Goal: Task Accomplishment & Management: Manage account settings

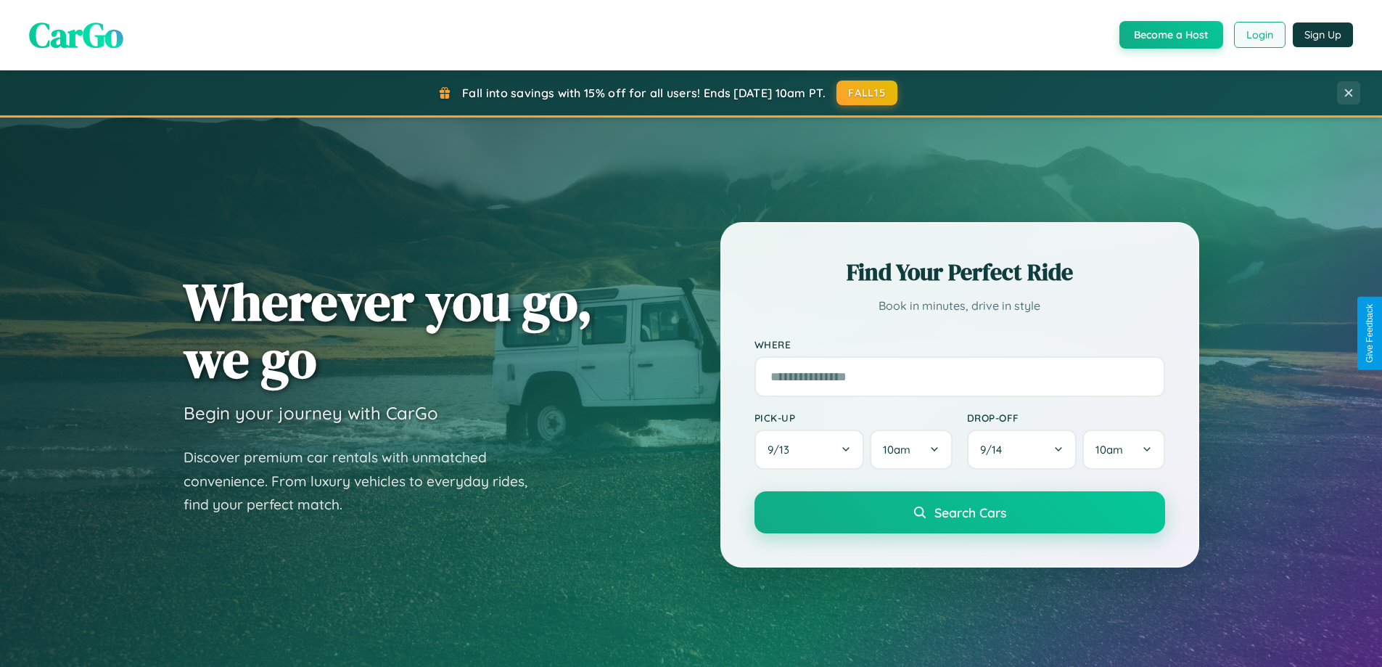
click at [1258, 35] on button "Login" at bounding box center [1259, 35] width 51 height 26
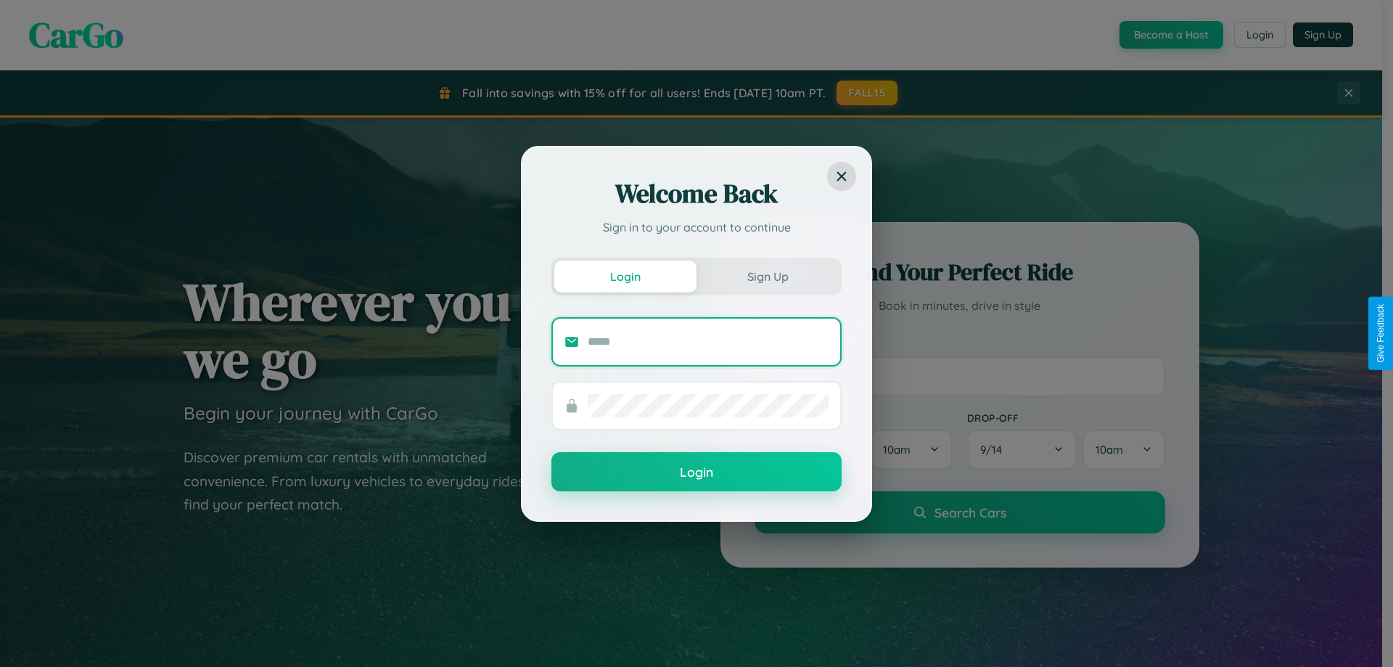
click at [708, 341] on input "text" at bounding box center [707, 341] width 241 height 23
type input "**********"
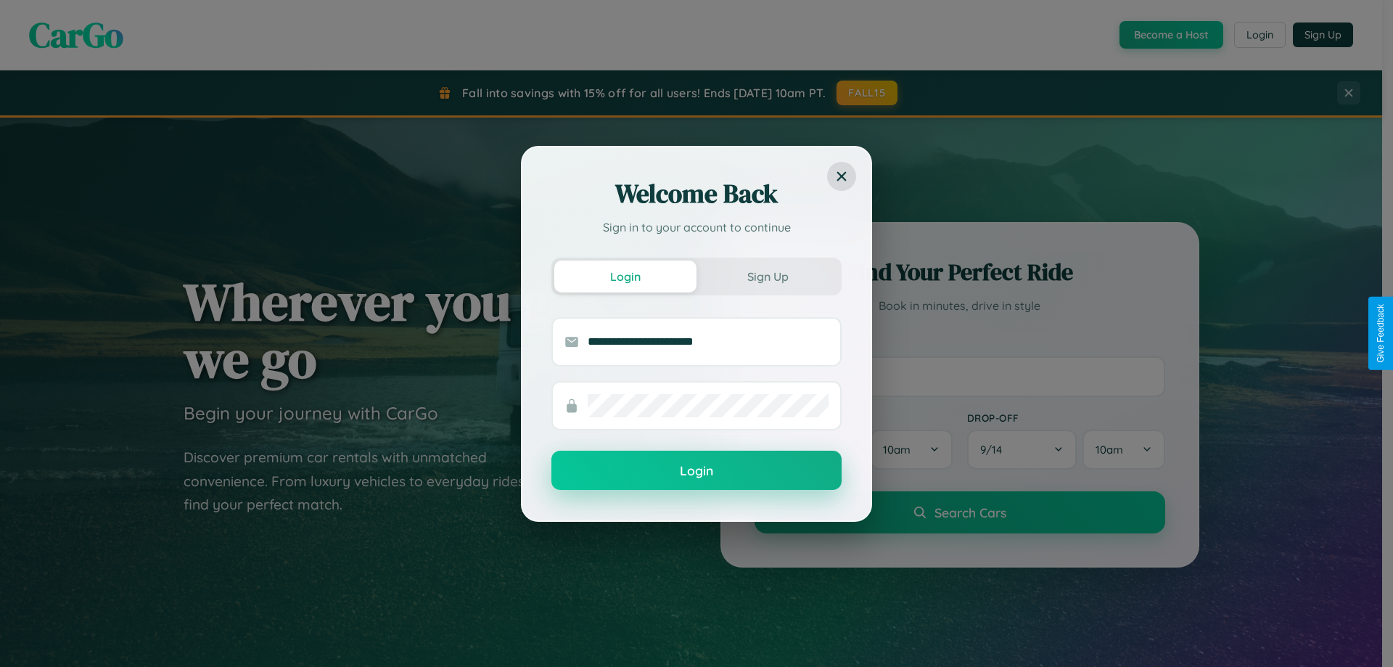
click at [696, 471] on button "Login" at bounding box center [696, 469] width 290 height 39
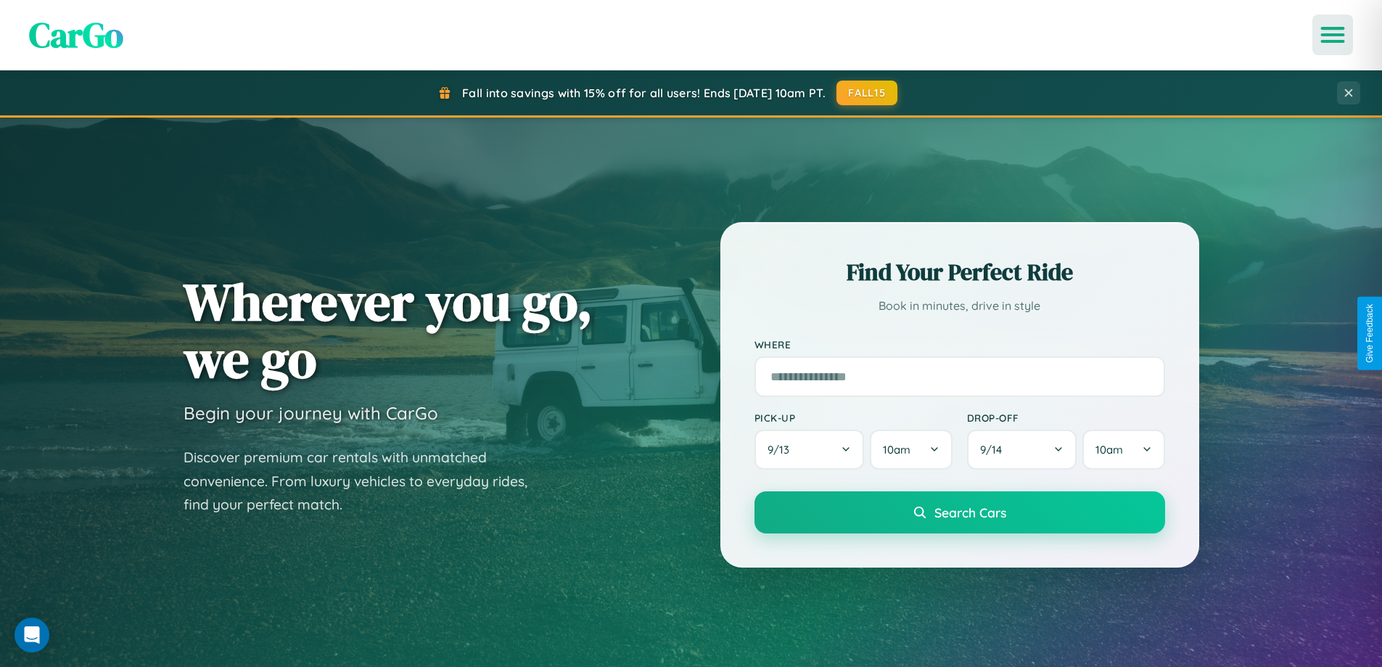
click at [1332, 35] on icon "Open menu" at bounding box center [1332, 34] width 21 height 13
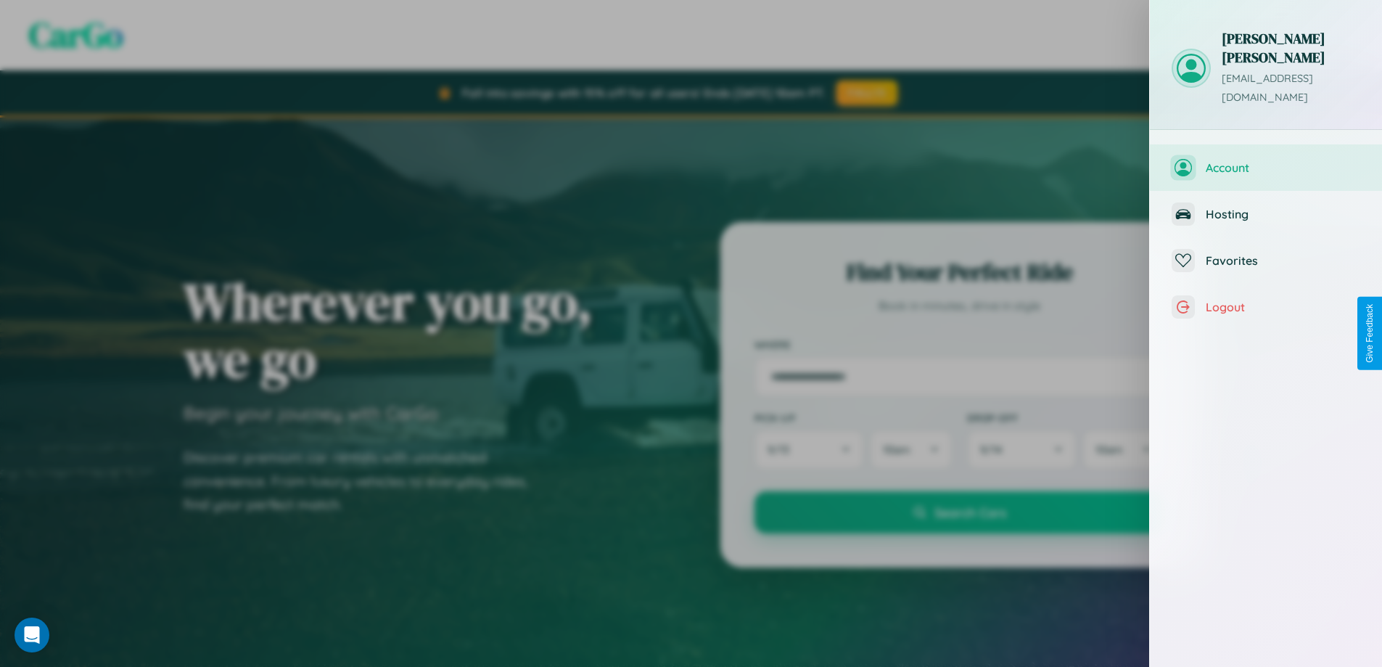
click at [1266, 160] on span "Account" at bounding box center [1282, 167] width 154 height 15
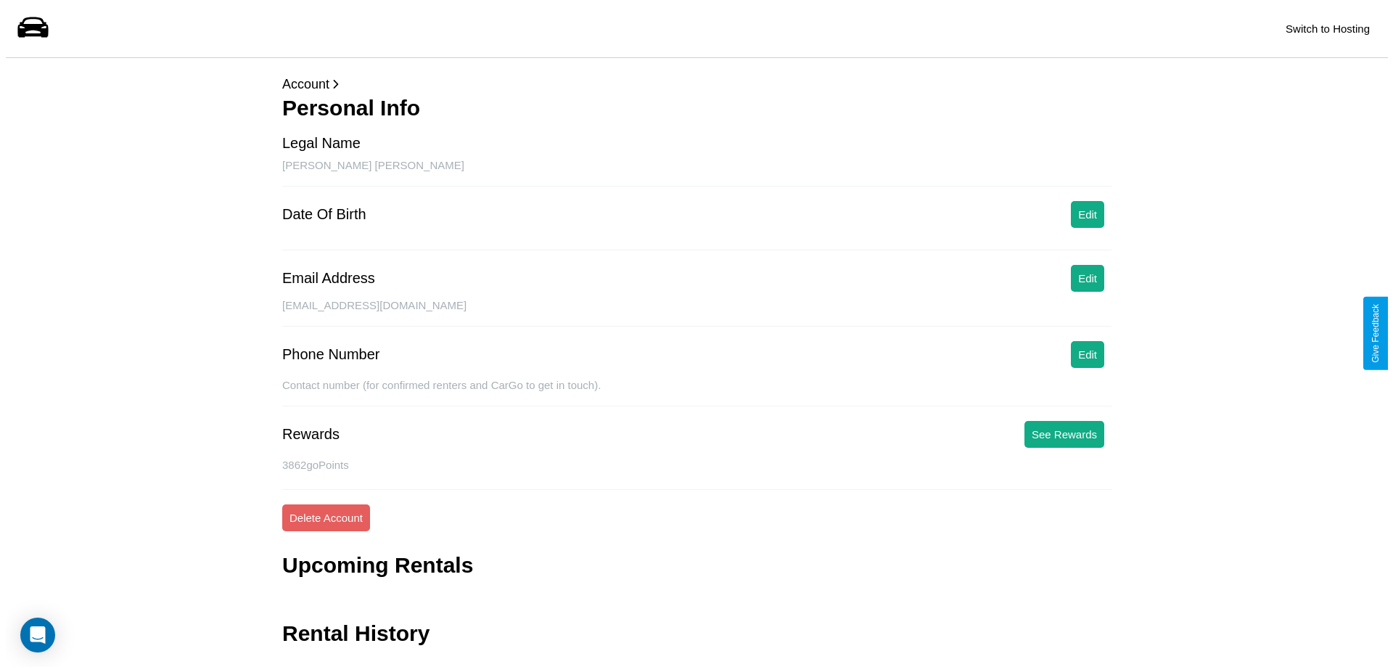
scroll to position [35, 0]
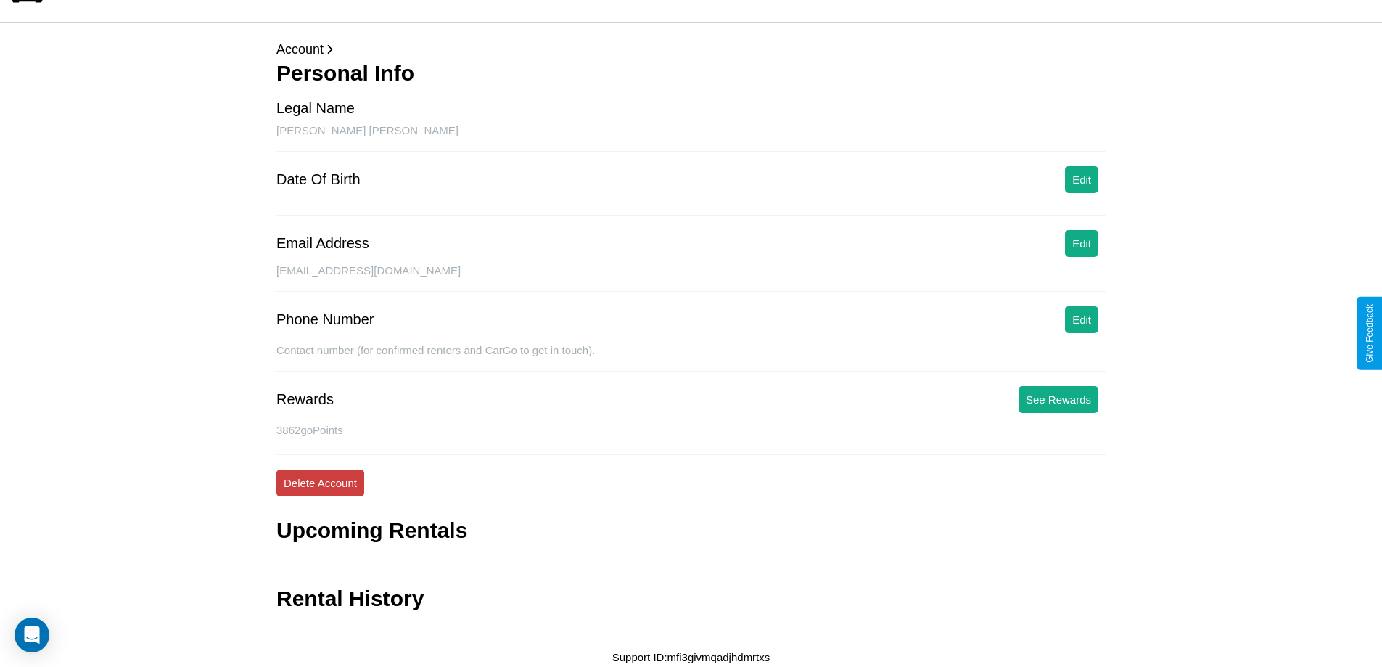
click at [320, 482] on button "Delete Account" at bounding box center [320, 482] width 88 height 27
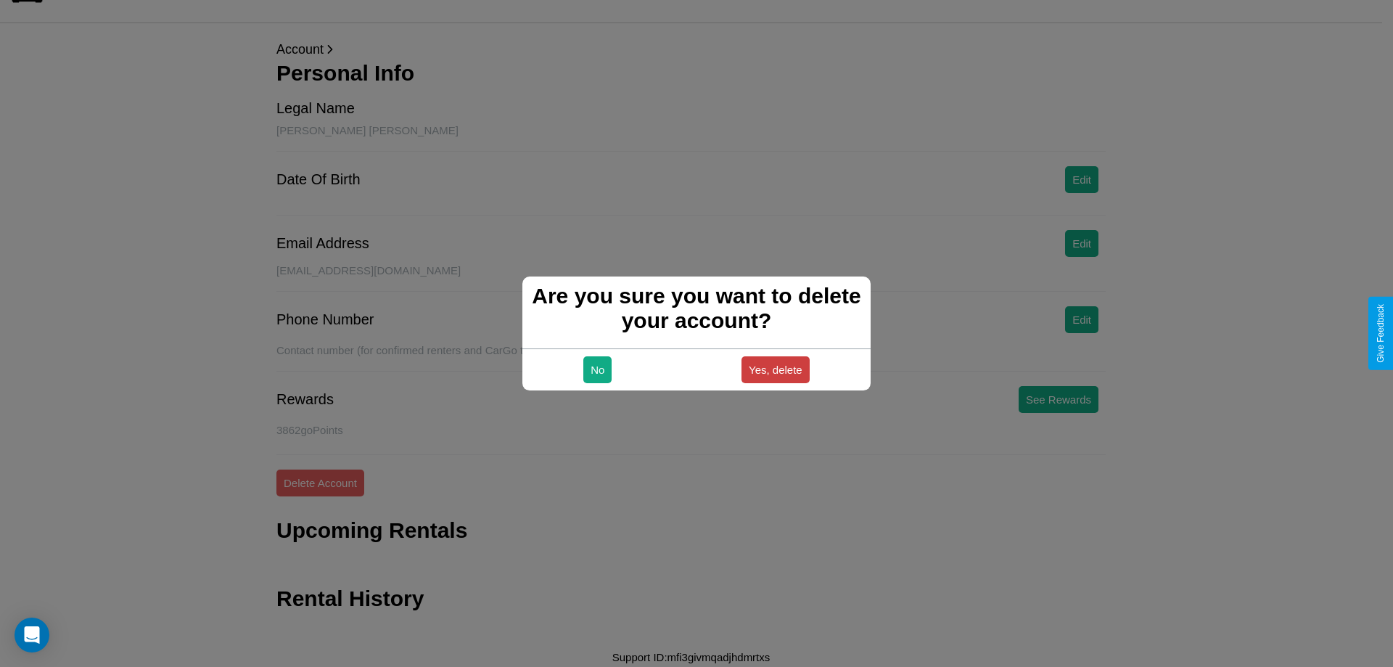
click at [775, 369] on button "Yes, delete" at bounding box center [775, 369] width 68 height 27
